Goal: Task Accomplishment & Management: Manage account settings

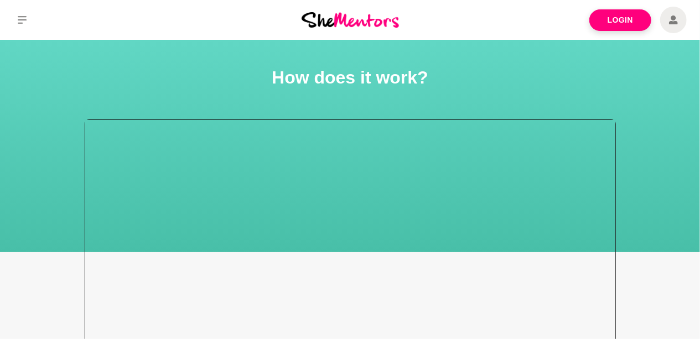
click at [599, 187] on div at bounding box center [350, 269] width 531 height 299
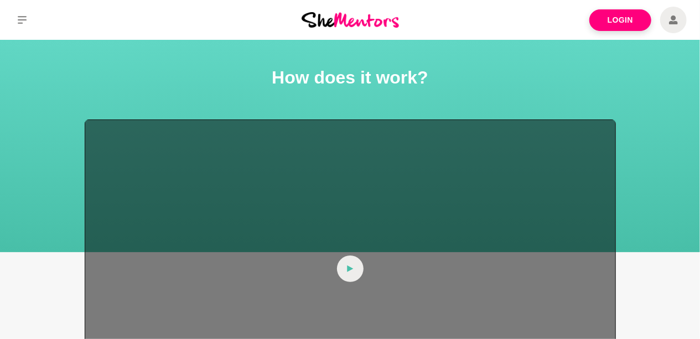
click at [359, 267] on span at bounding box center [350, 269] width 27 height 27
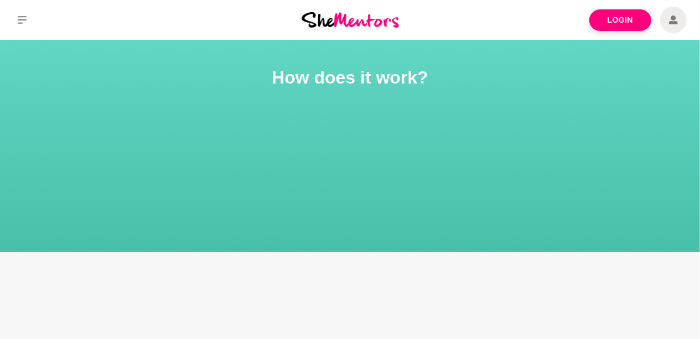
click at [617, 24] on link "Login" at bounding box center [621, 20] width 62 height 22
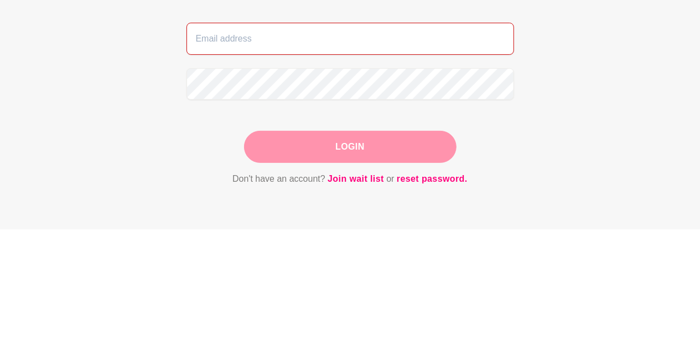
click at [464, 143] on input "email" at bounding box center [351, 158] width 328 height 32
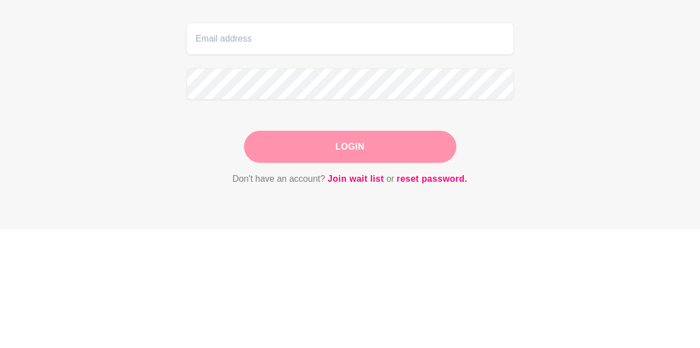
click at [610, 177] on main "Welcome back! Login Don't have an account? Join wait list or reset password." at bounding box center [350, 217] width 700 height 354
